Goal: Task Accomplishment & Management: Use online tool/utility

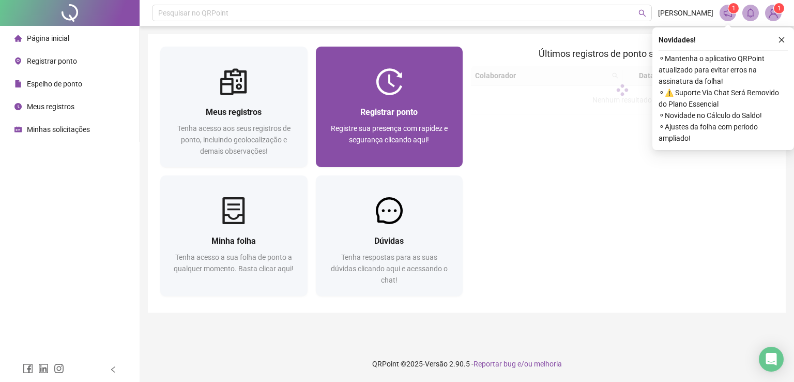
click at [426, 140] on span "Registre sua presença com rapidez e segurança clicando aqui!" at bounding box center [389, 134] width 117 height 20
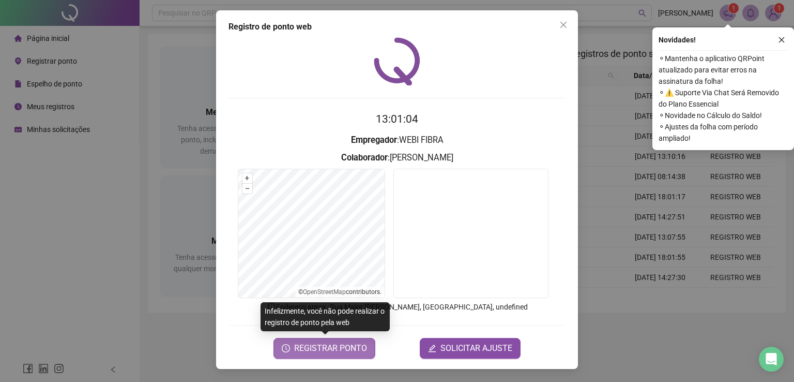
click at [347, 349] on span "REGISTRAR PONTO" at bounding box center [330, 348] width 73 height 12
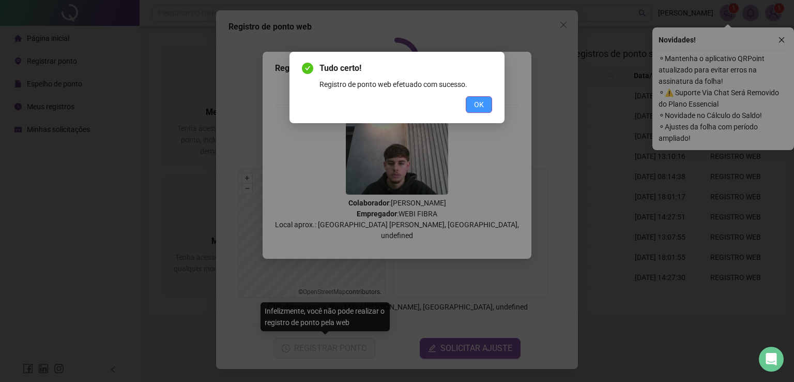
click at [482, 106] on span "OK" at bounding box center [479, 104] width 10 height 11
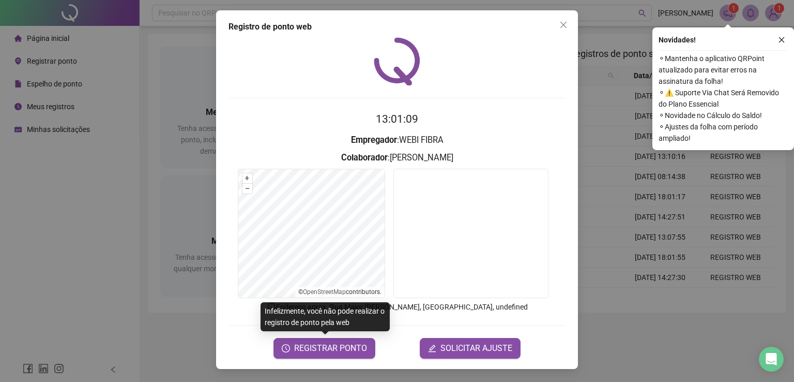
click at [624, 185] on div "Registro [PERSON_NAME] web 13:01:09 Empregador : WEBI FIBRA Colaborador : [PERS…" at bounding box center [397, 191] width 794 height 382
